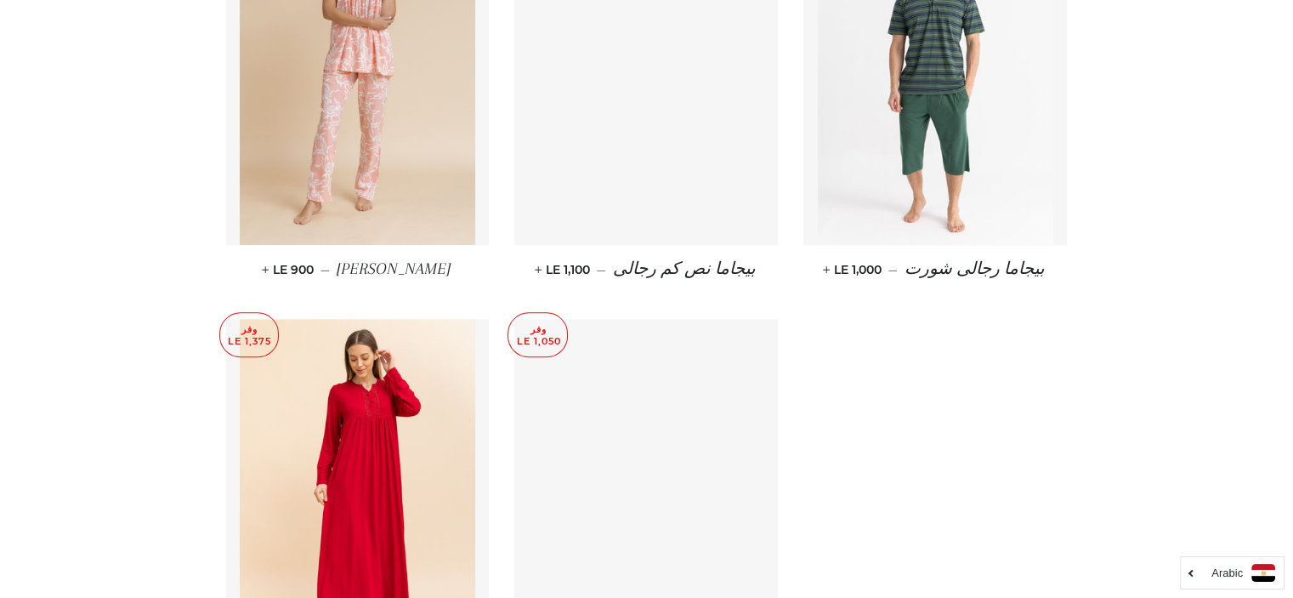
scroll to position [7997, 0]
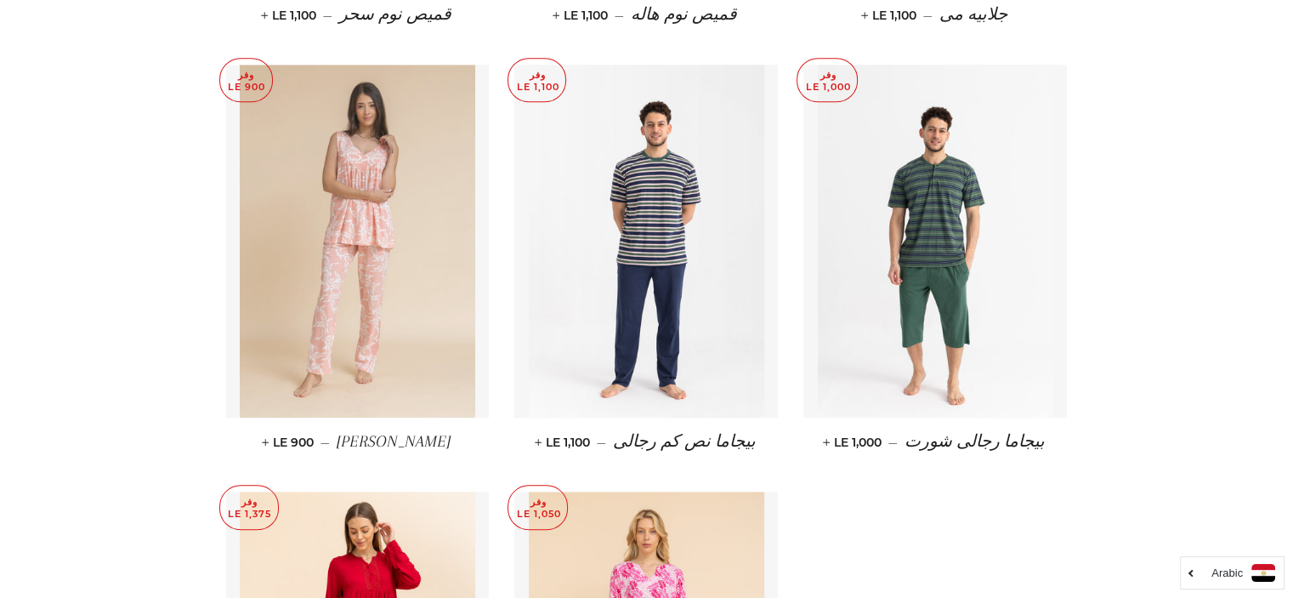
click at [323, 207] on img at bounding box center [358, 241] width 236 height 353
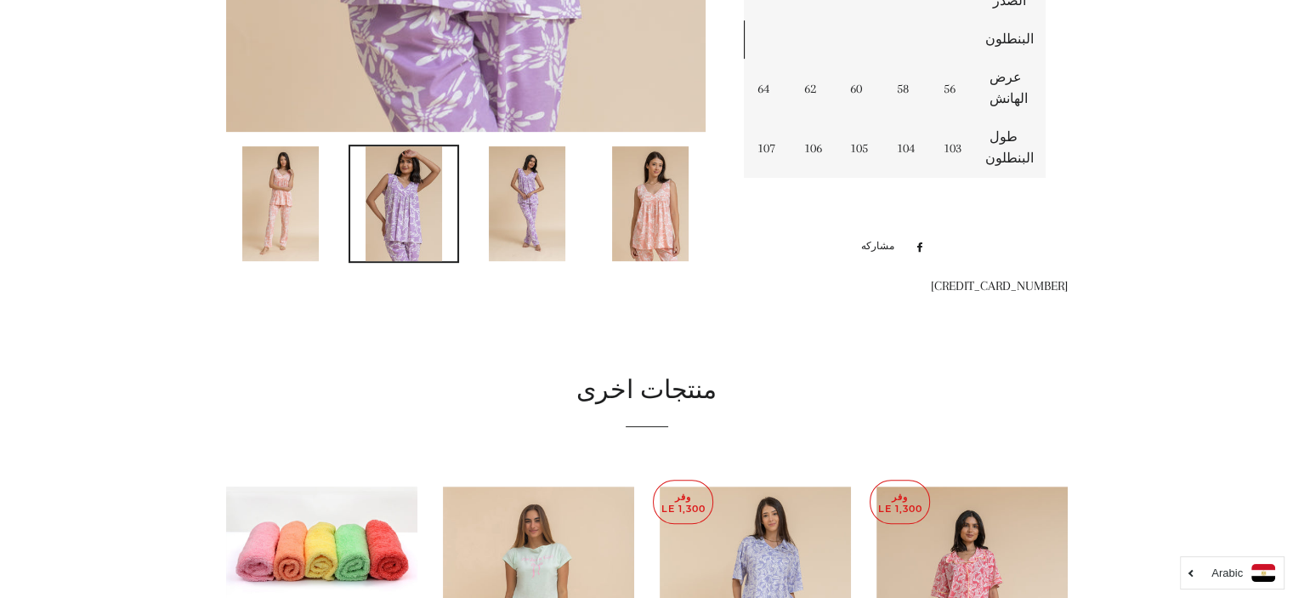
scroll to position [779, 0]
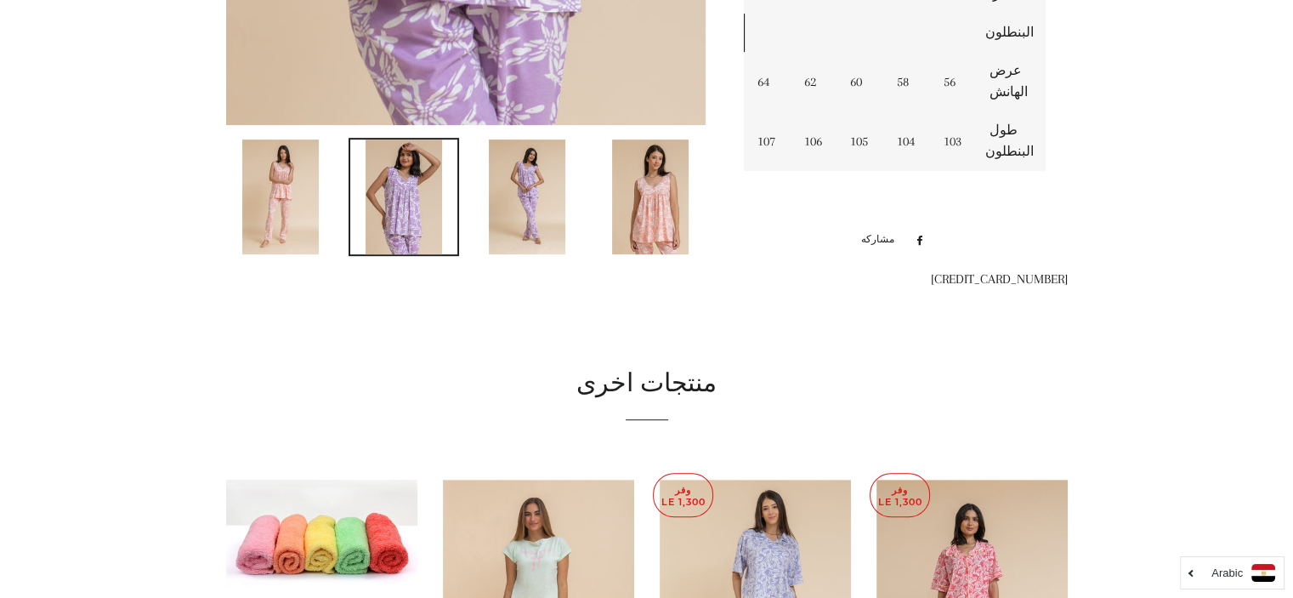
click at [655, 197] on img at bounding box center [650, 196] width 77 height 115
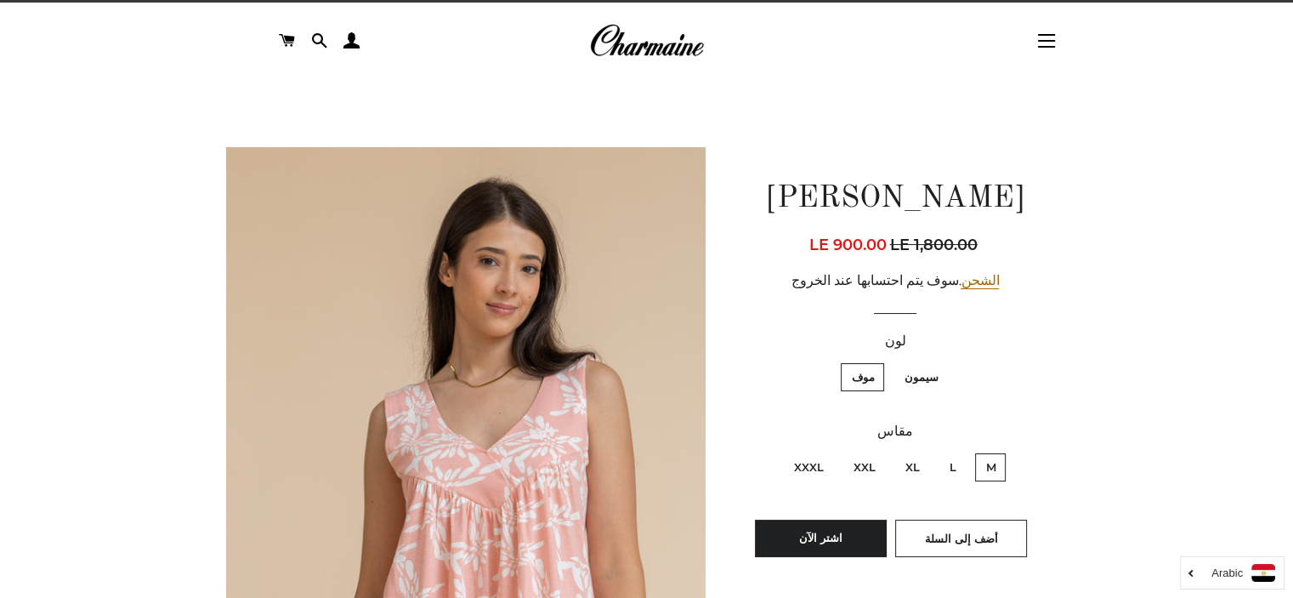
scroll to position [0, 0]
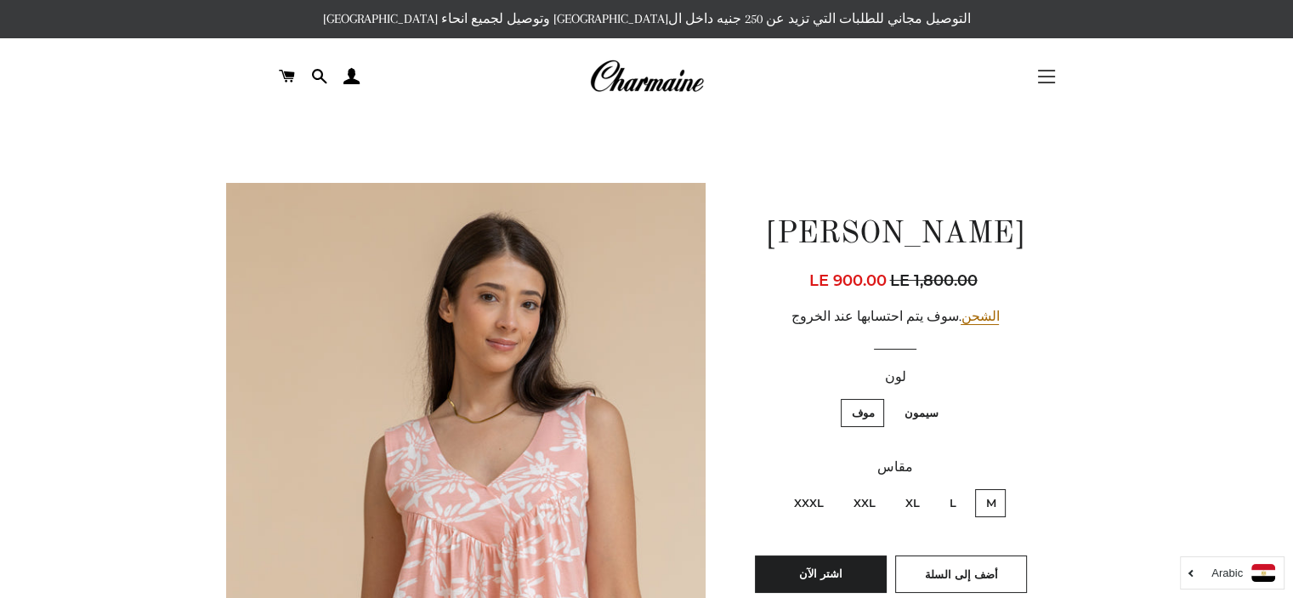
click at [1038, 71] on span "button" at bounding box center [1046, 71] width 17 height 2
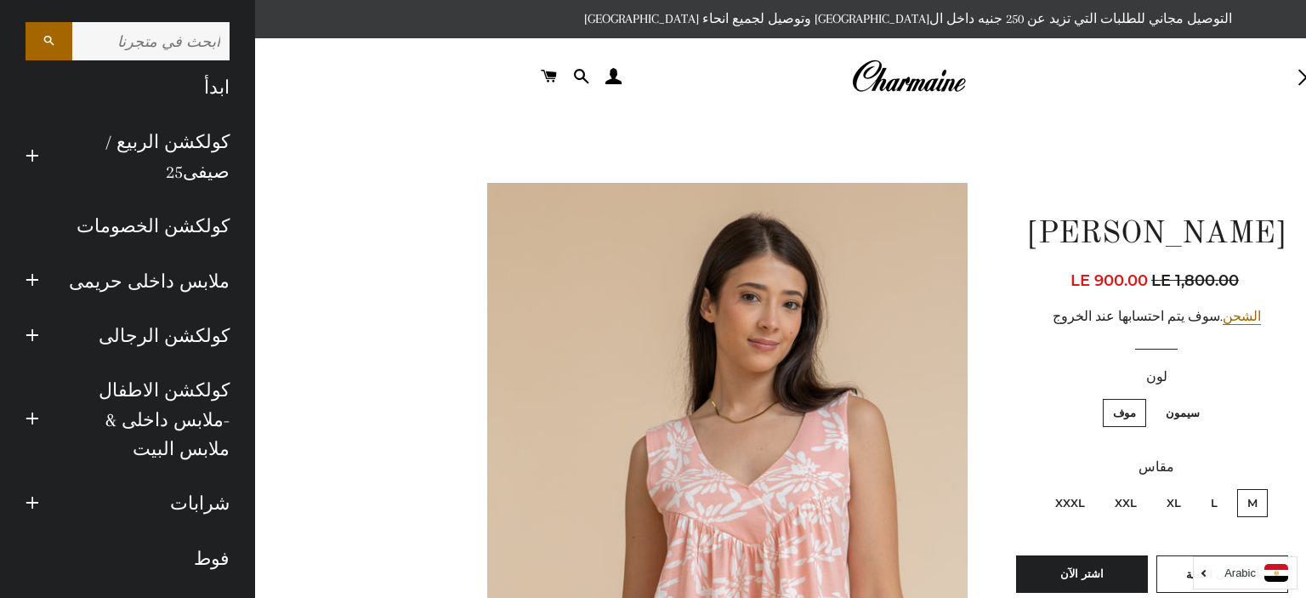
click at [1030, 77] on link at bounding box center [908, 76] width 561 height 37
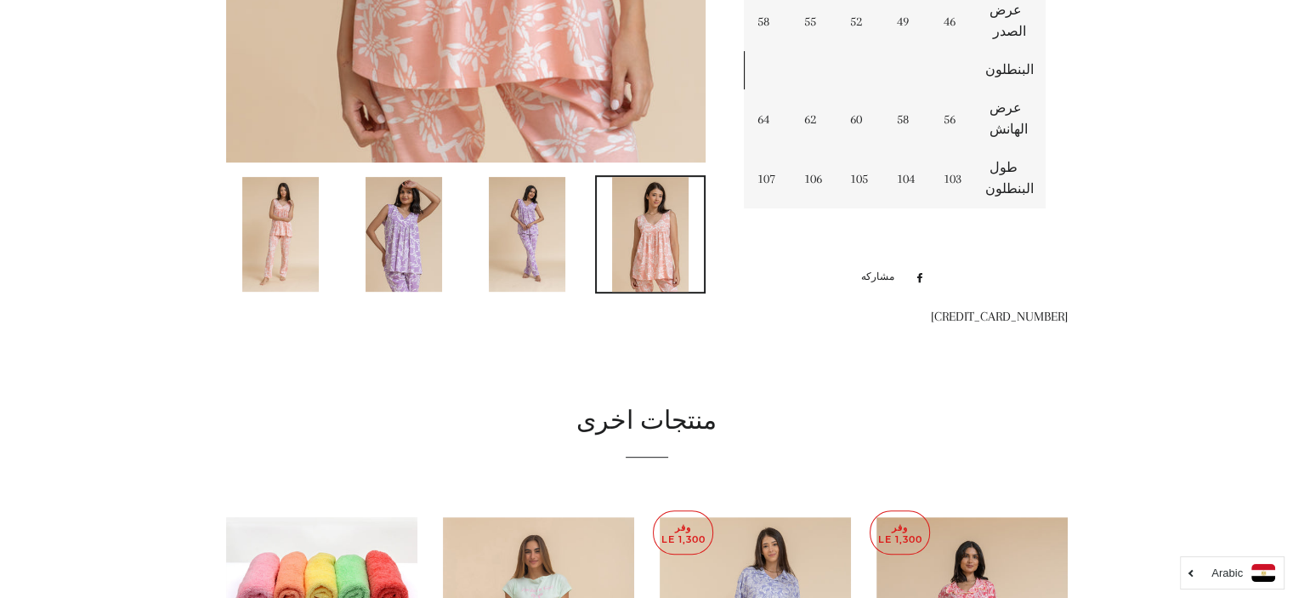
scroll to position [764, 0]
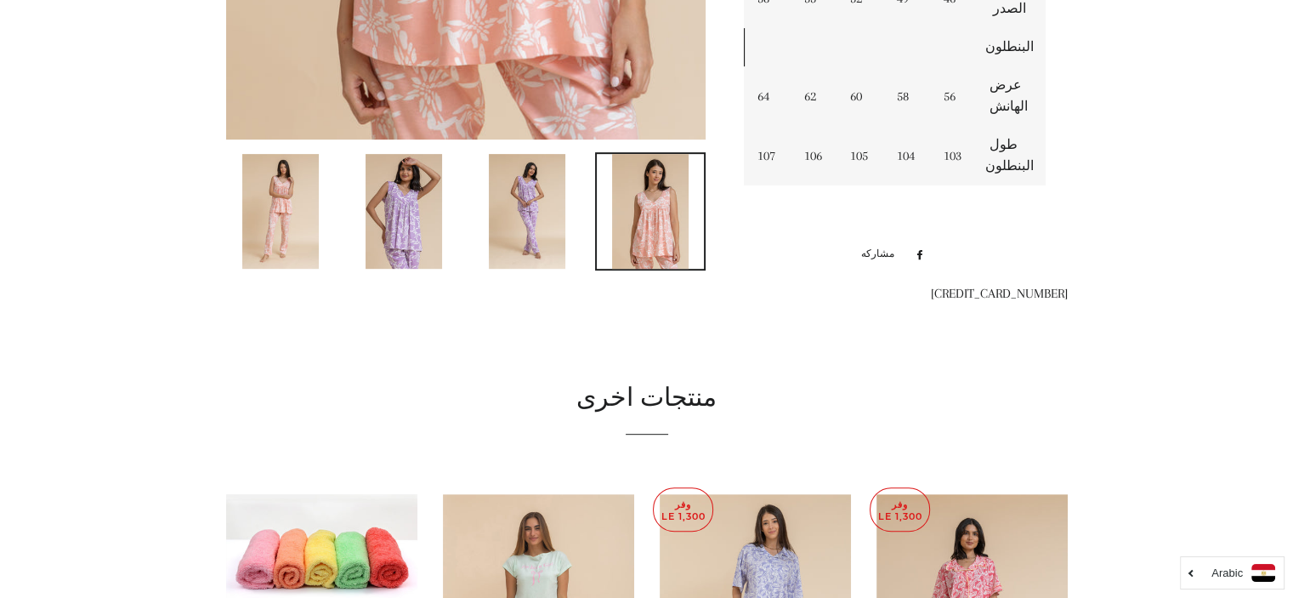
click at [565, 227] on link at bounding box center [527, 211] width 111 height 118
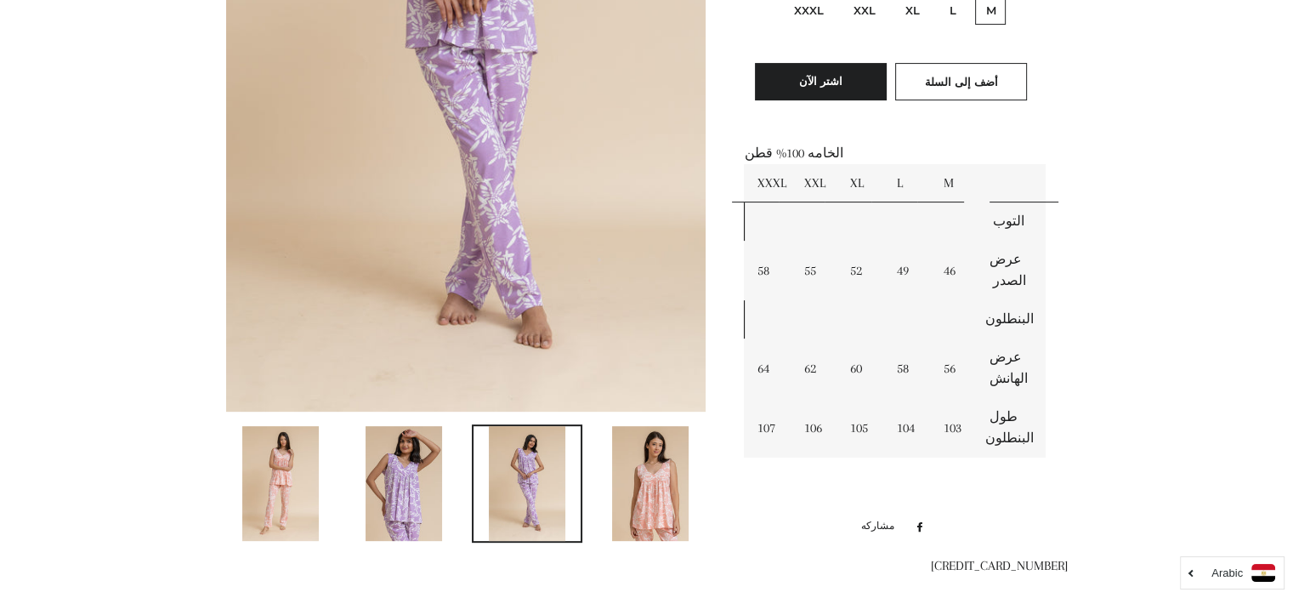
scroll to position [0, 0]
